Goal: Transaction & Acquisition: Purchase product/service

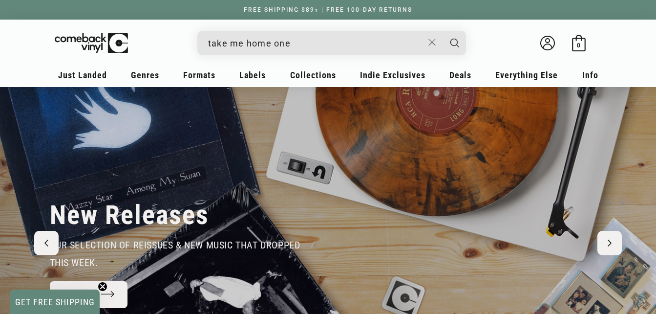
type input "take me home one"
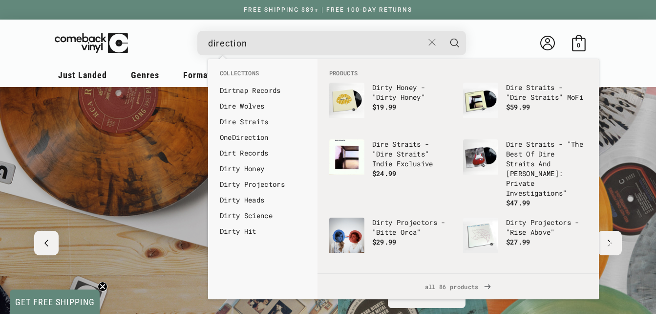
scroll to position [0, 656]
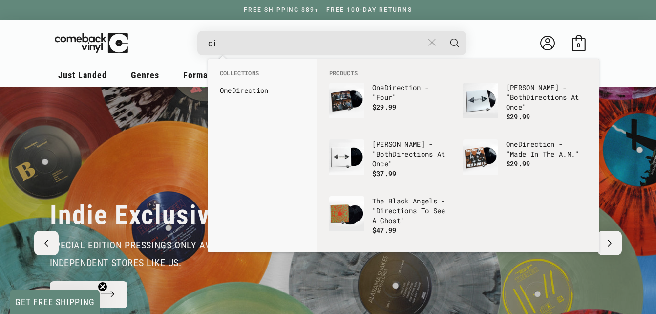
type input "d"
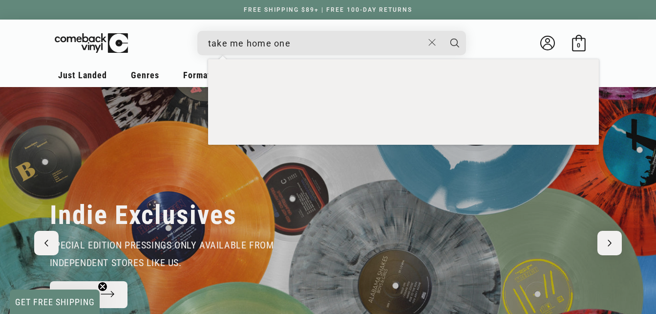
scroll to position [0, 1313]
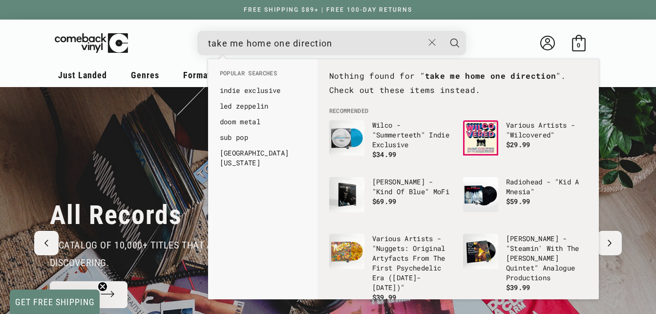
type input "take me home one direction"
click at [443, 31] on button "Search" at bounding box center [455, 43] width 24 height 24
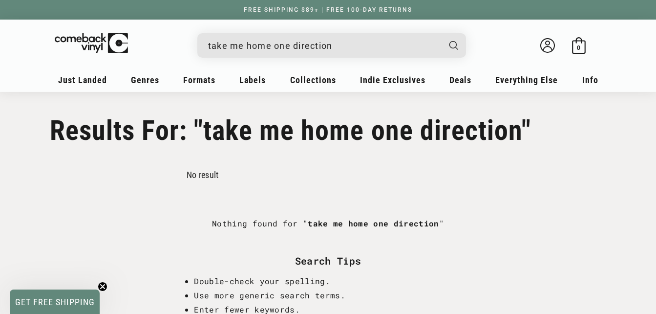
click at [348, 47] on input "take me home one direction" at bounding box center [324, 46] width 232 height 20
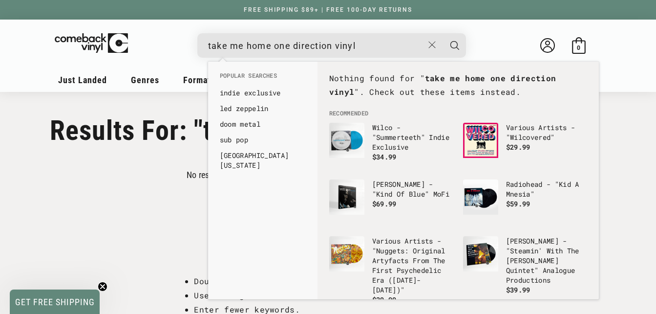
type input "take me home one direction vinyl"
click at [443, 33] on button "Search" at bounding box center [455, 45] width 24 height 24
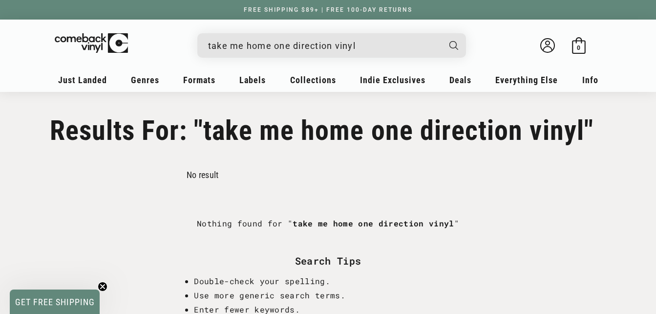
click at [387, 40] on input "take me home one direction vinyl" at bounding box center [324, 46] width 232 height 20
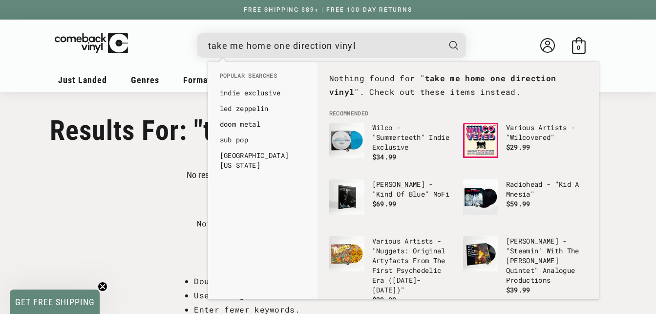
click at [270, 43] on input "take me home one direction vinyl" at bounding box center [324, 46] width 232 height 20
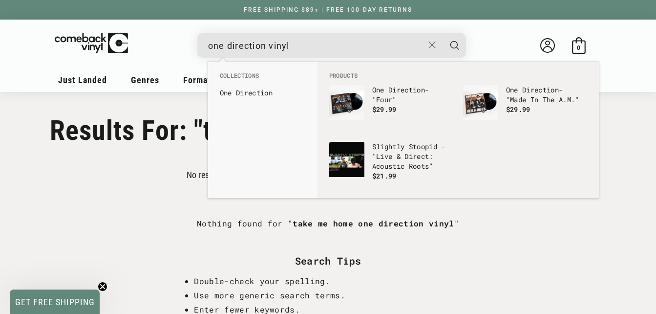
type input "one direction vinyl"
click at [443, 33] on button "Search" at bounding box center [455, 45] width 24 height 24
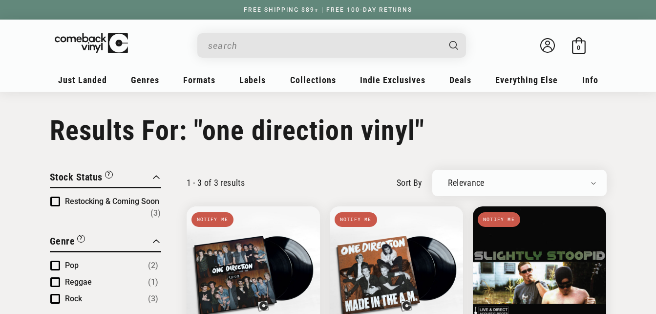
type input "one direction vinyl"
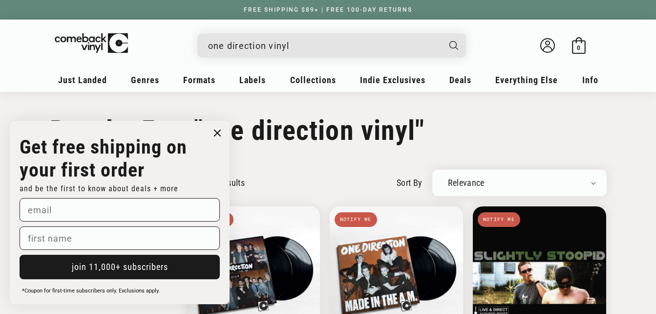
click at [300, 45] on input "one direction vinyl" at bounding box center [324, 46] width 232 height 20
